Goal: Task Accomplishment & Management: Manage account settings

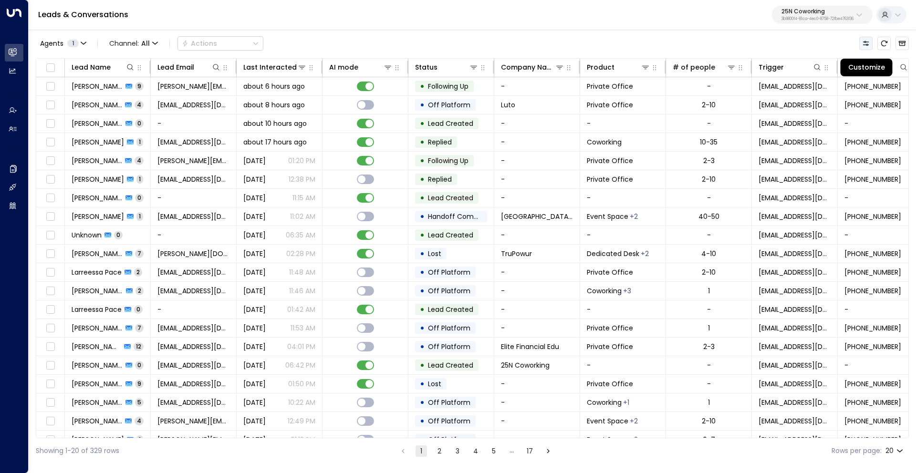
click at [866, 44] on icon "Customize" at bounding box center [866, 44] width 8 height 8
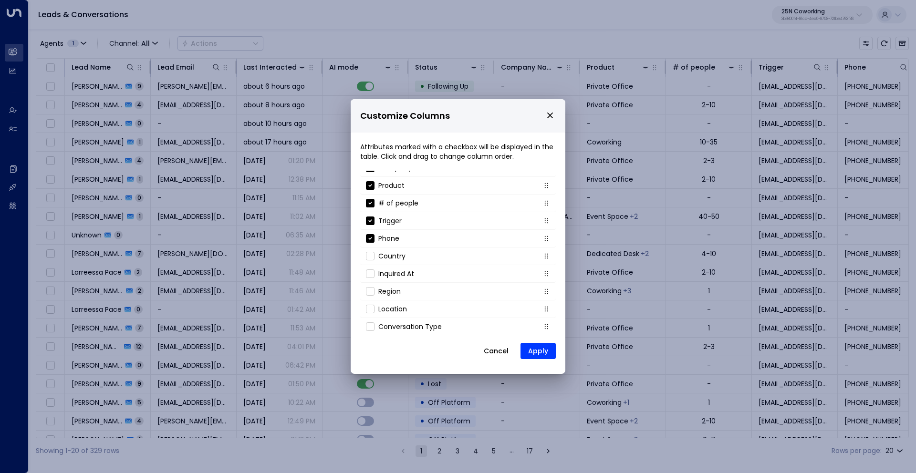
scroll to position [103, 0]
click at [550, 115] on icon "close" at bounding box center [550, 116] width 6 height 6
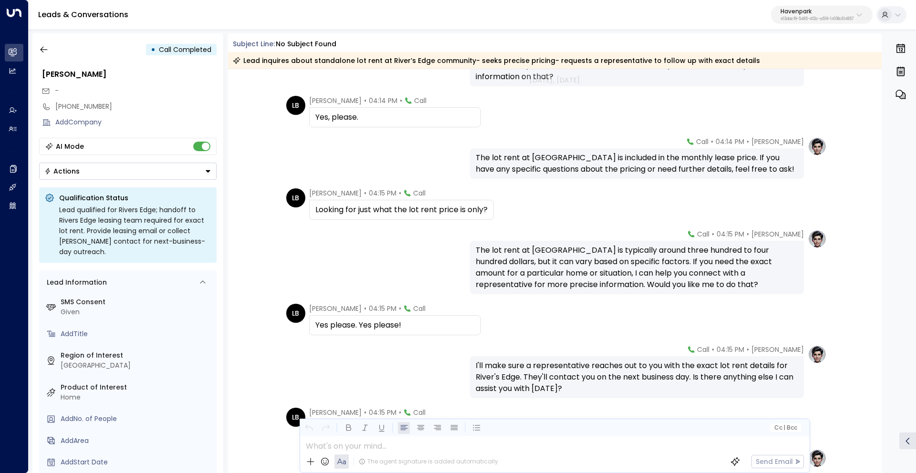
scroll to position [347, 0]
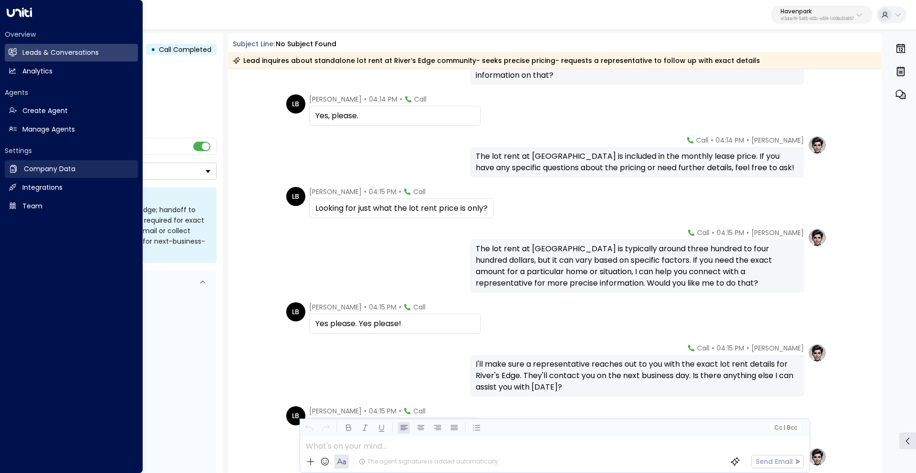
click at [38, 168] on h2 "Company Data" at bounding box center [50, 169] width 52 height 10
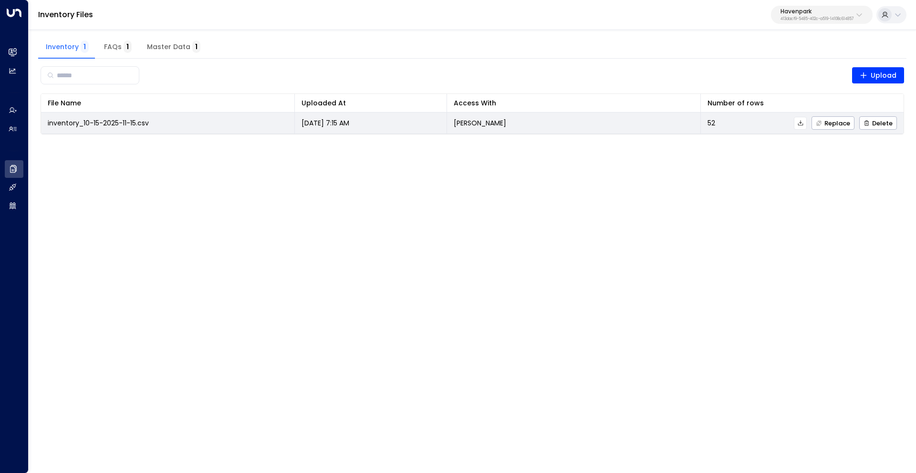
click at [800, 125] on icon at bounding box center [801, 123] width 7 height 7
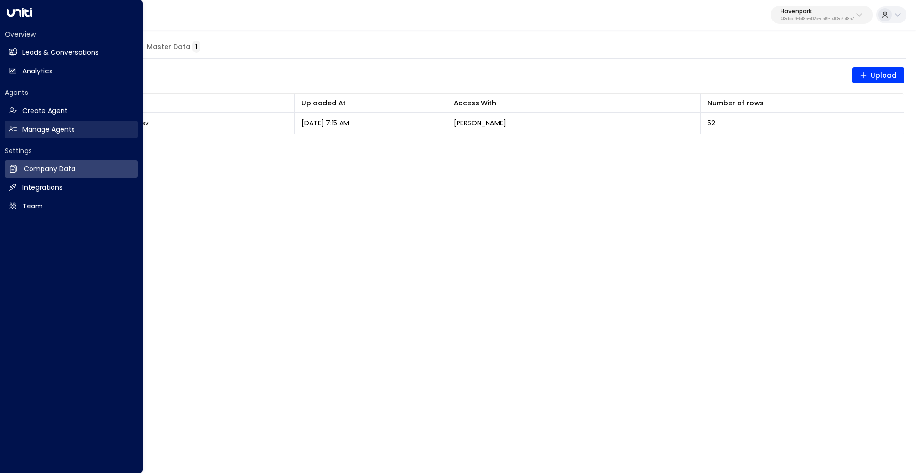
click at [60, 130] on h2 "Manage Agents" at bounding box center [48, 130] width 53 height 10
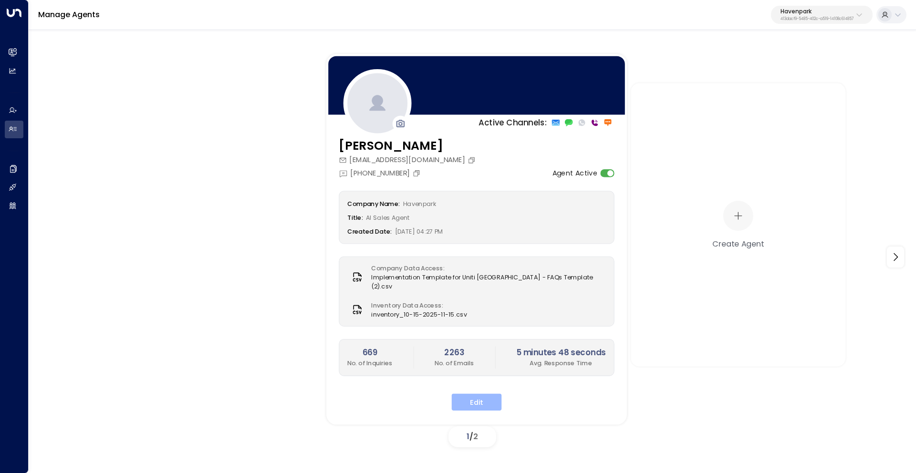
click at [500, 394] on button "Edit" at bounding box center [477, 402] width 50 height 17
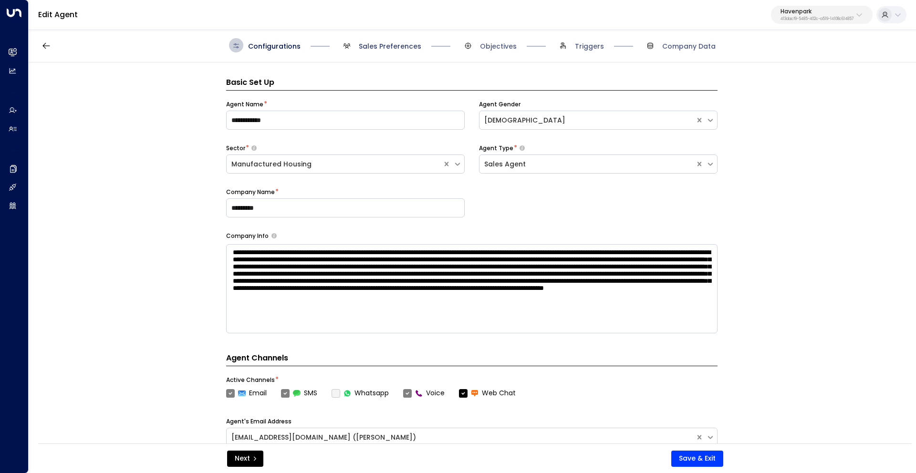
click at [381, 47] on span "Sales Preferences" at bounding box center [390, 47] width 63 height 10
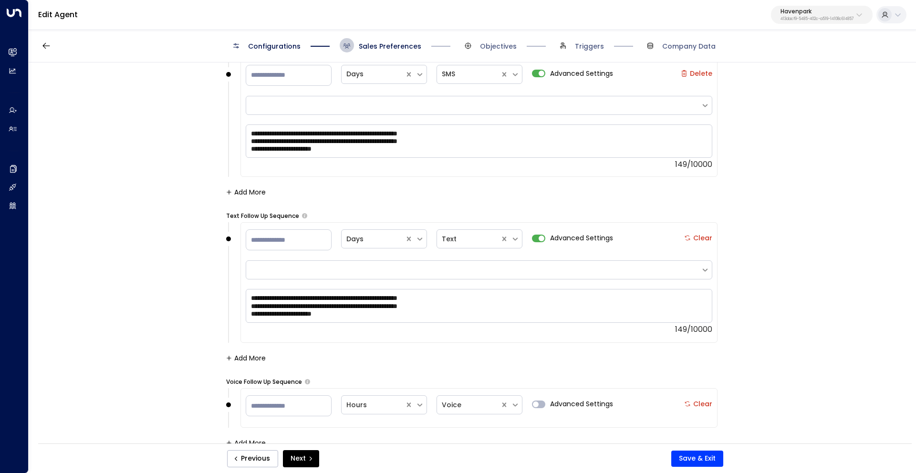
scroll to position [1947, 0]
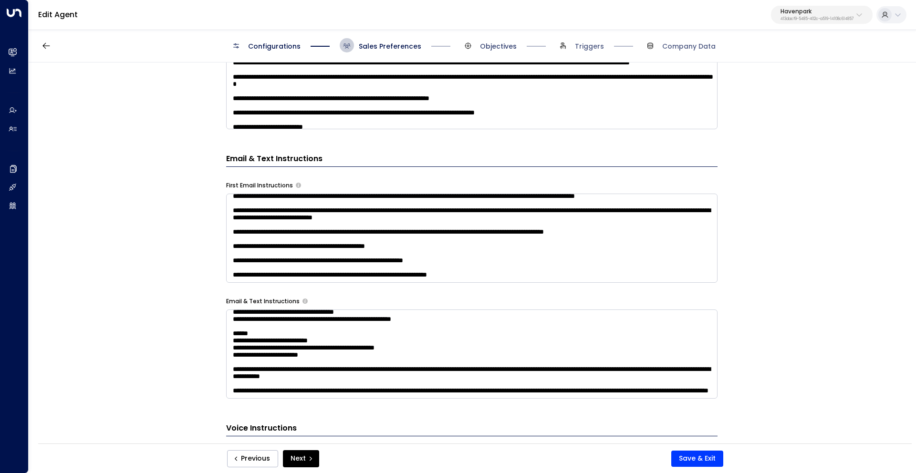
click at [514, 43] on span "Objectives" at bounding box center [498, 47] width 37 height 10
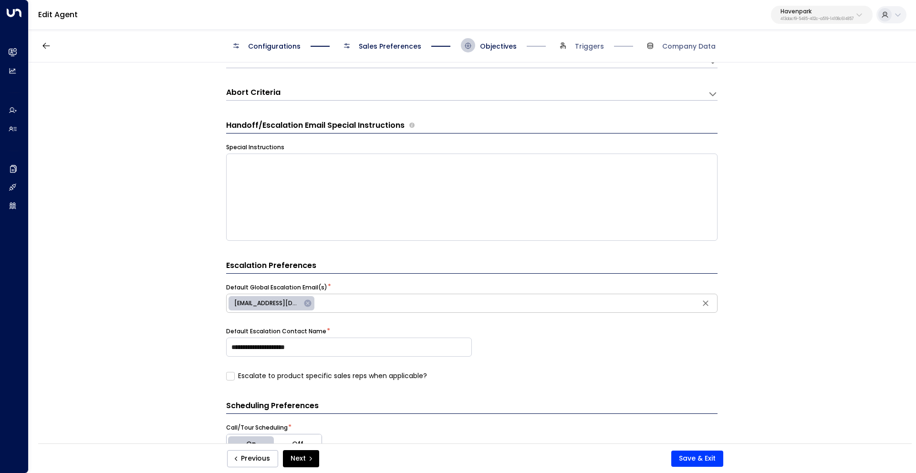
scroll to position [0, 0]
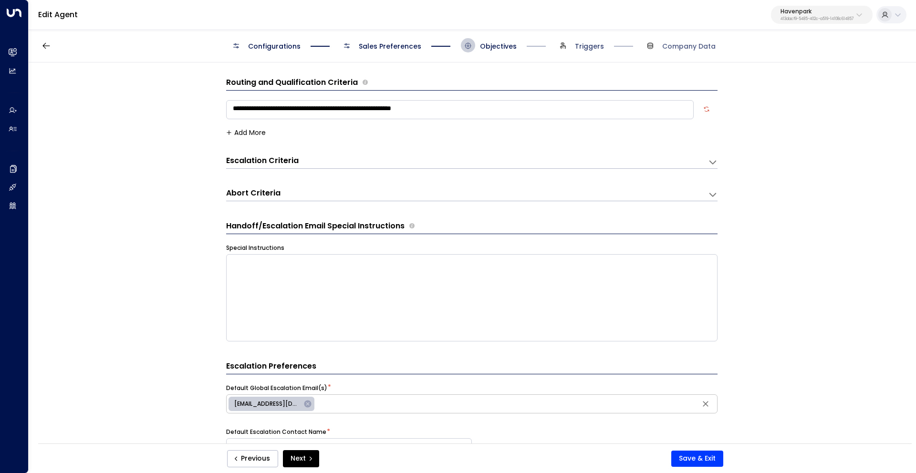
click at [577, 47] on span "Triggers" at bounding box center [589, 47] width 29 height 10
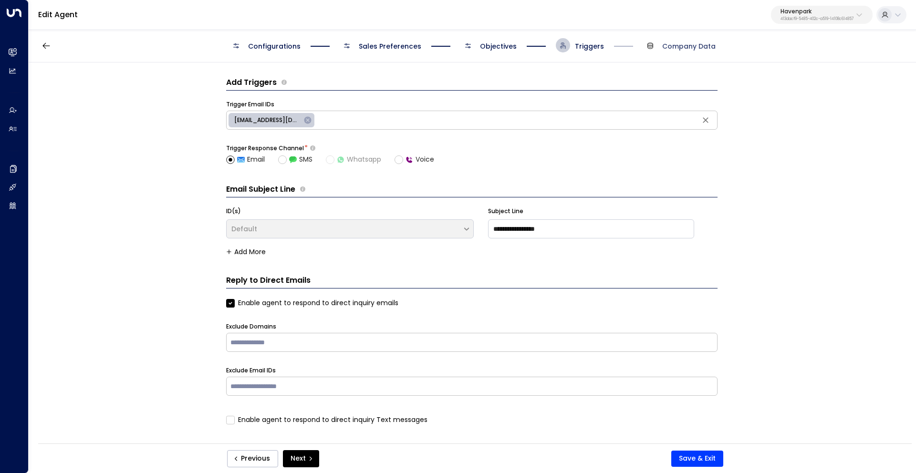
click at [683, 45] on span "Company Data" at bounding box center [688, 47] width 53 height 10
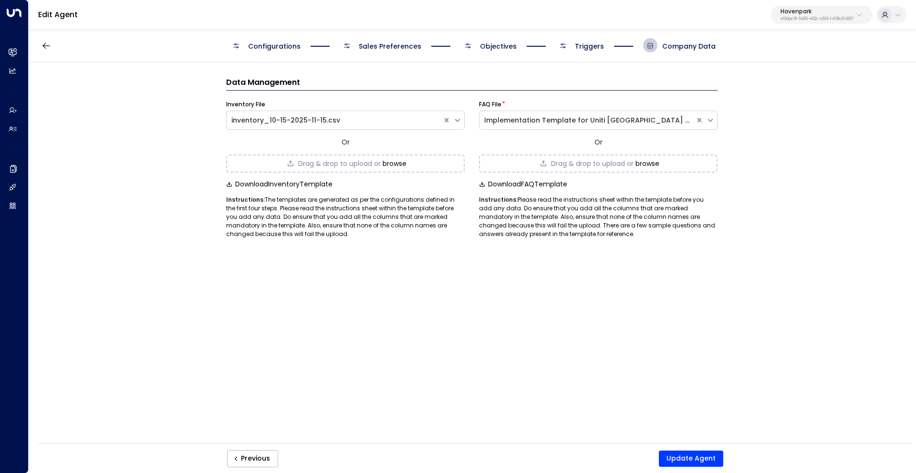
click at [388, 45] on span "Sales Preferences" at bounding box center [390, 47] width 63 height 10
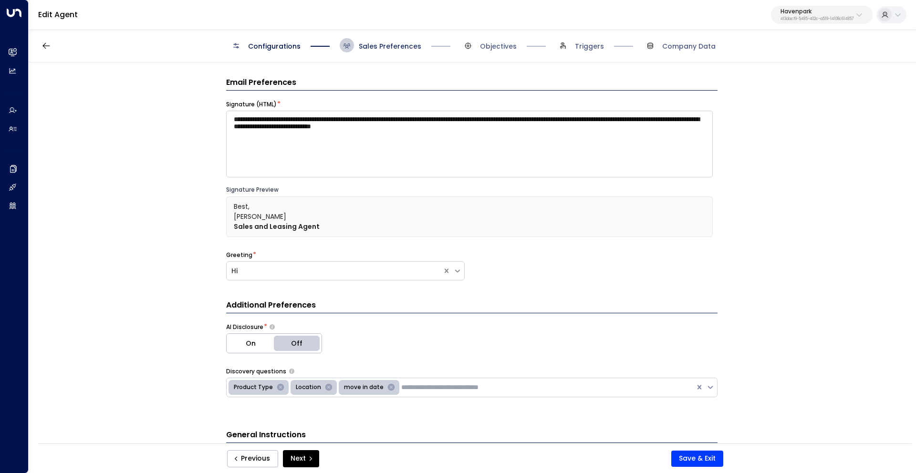
scroll to position [14, 0]
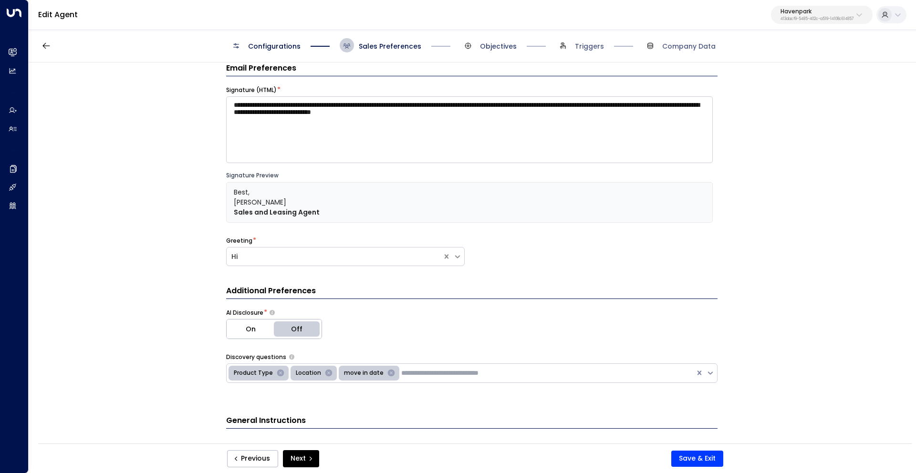
click at [485, 46] on span "Objectives" at bounding box center [498, 47] width 37 height 10
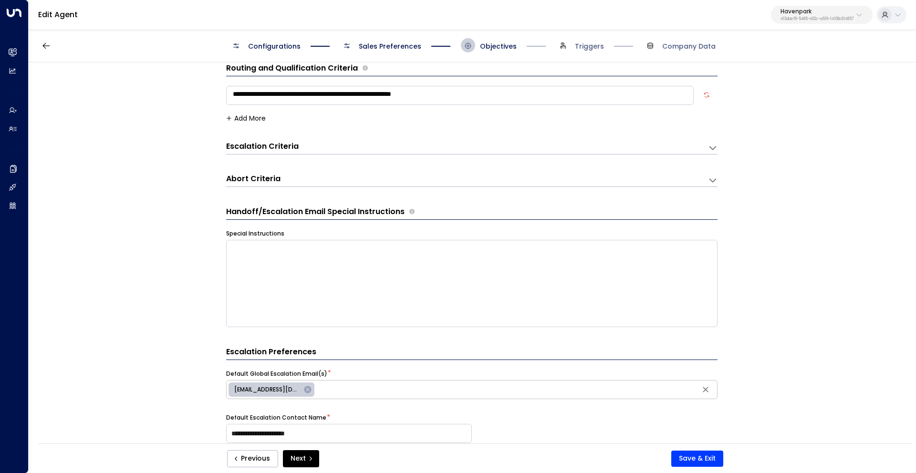
scroll to position [0, 0]
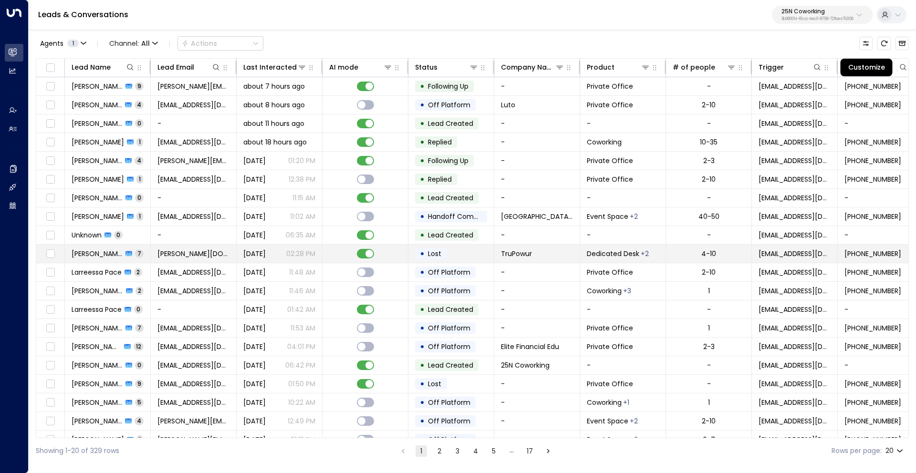
scroll to position [0, 105]
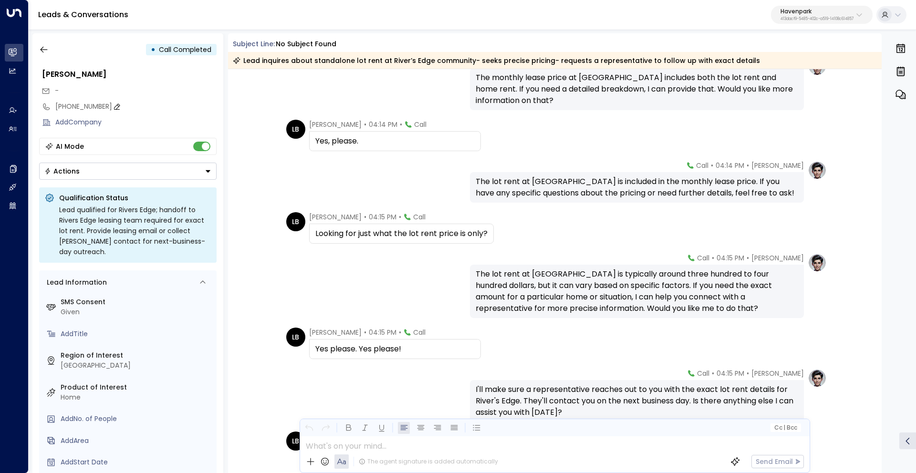
click at [71, 105] on div "+15866901651" at bounding box center [135, 107] width 161 height 10
click at [71, 105] on input "**********" at bounding box center [134, 107] width 158 height 10
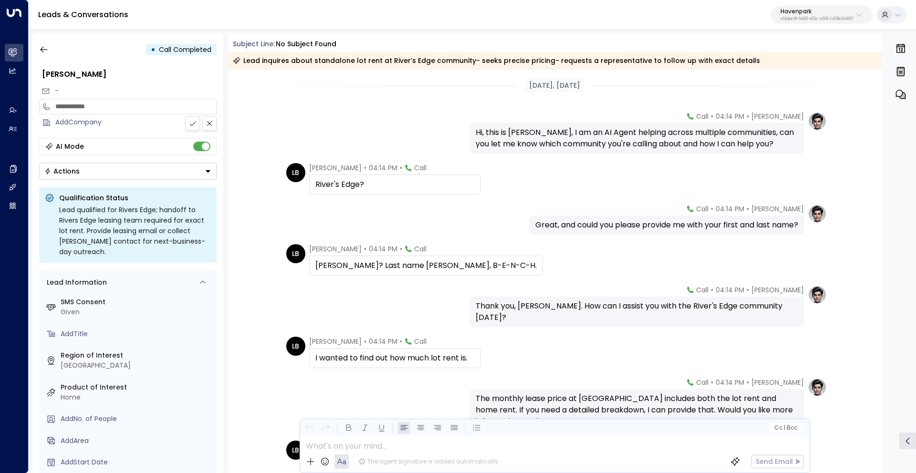
click at [375, 167] on span "04:14 PM" at bounding box center [383, 168] width 29 height 10
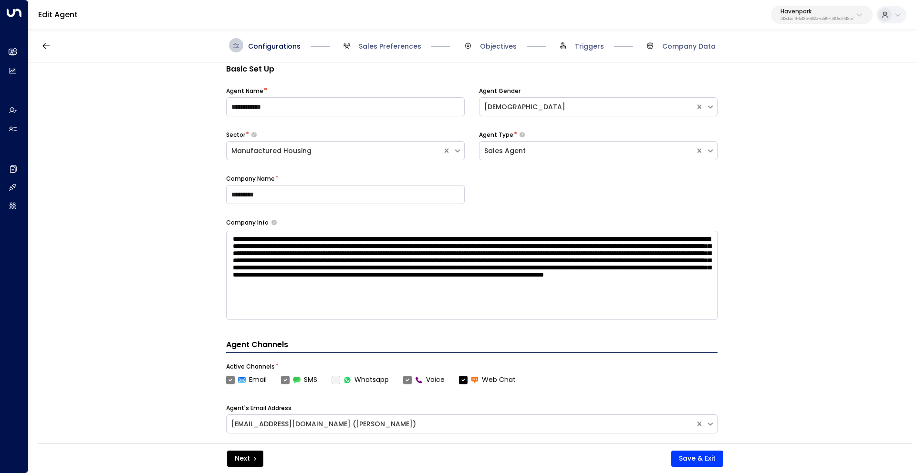
scroll to position [14, 0]
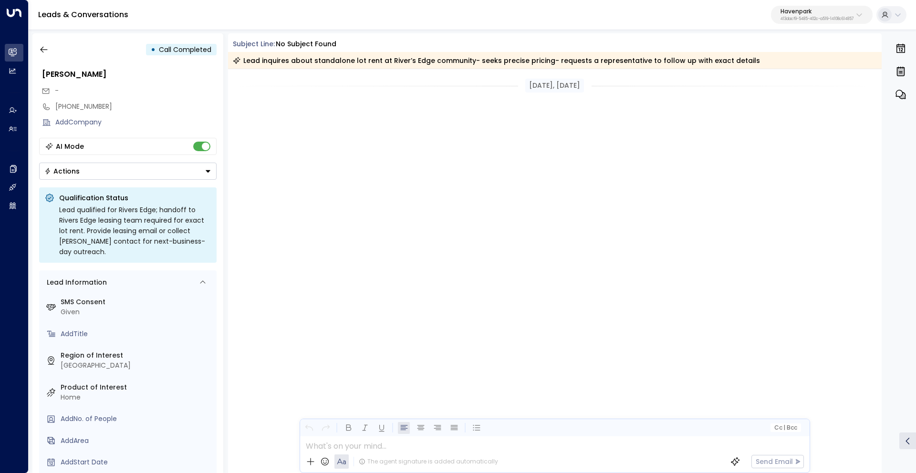
scroll to position [493, 0]
